Goal: Navigation & Orientation: Find specific page/section

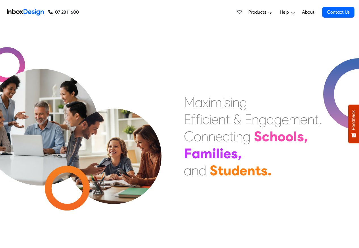
click at [308, 12] on link "About" at bounding box center [309, 12] width 16 height 11
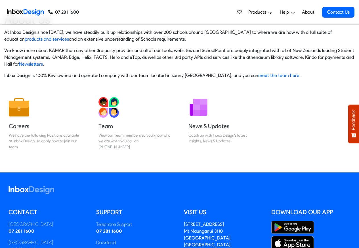
scroll to position [94, 0]
